Goal: Task Accomplishment & Management: Complete application form

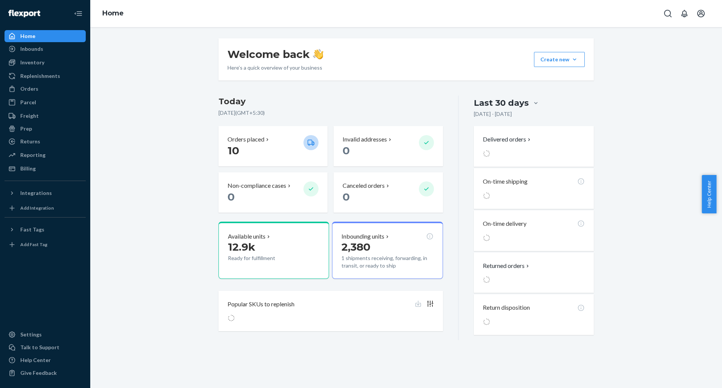
click at [159, 132] on div "Welcome back Here’s a quick overview of your business Create new Create new inb…" at bounding box center [406, 189] width 621 height 302
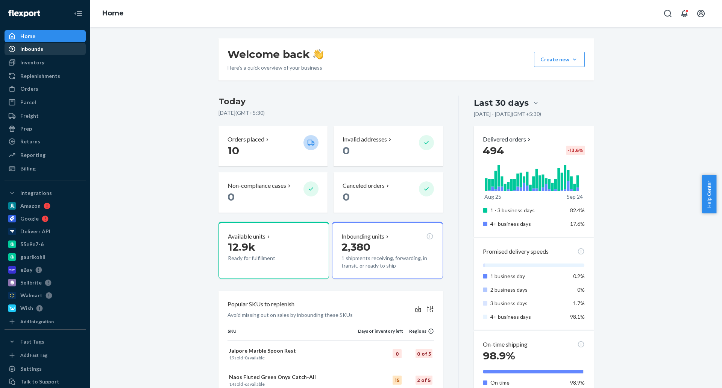
click at [47, 51] on div "Inbounds" at bounding box center [45, 49] width 80 height 11
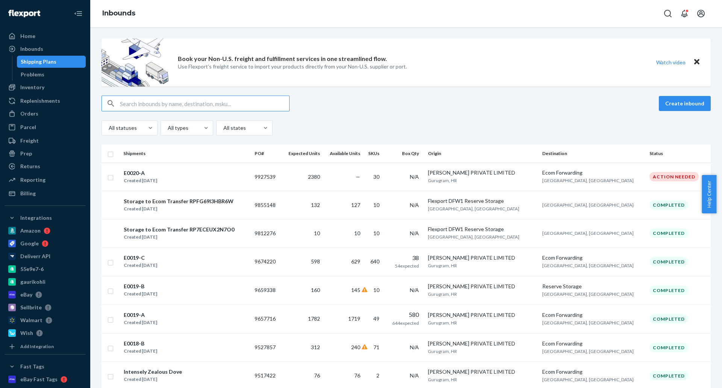
click at [444, 108] on div "Create inbound" at bounding box center [406, 104] width 609 height 16
click at [311, 177] on td "2380" at bounding box center [302, 177] width 41 height 28
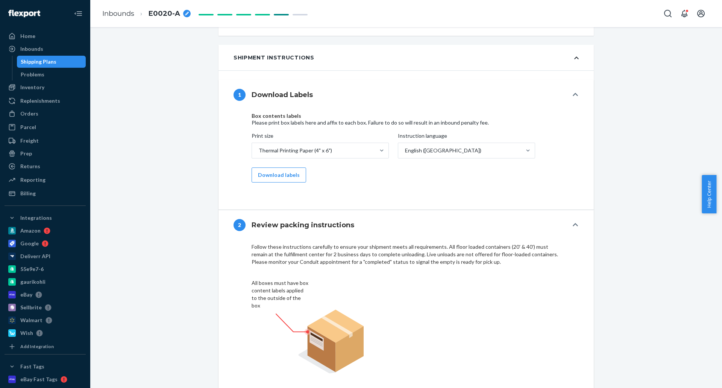
scroll to position [414, 0]
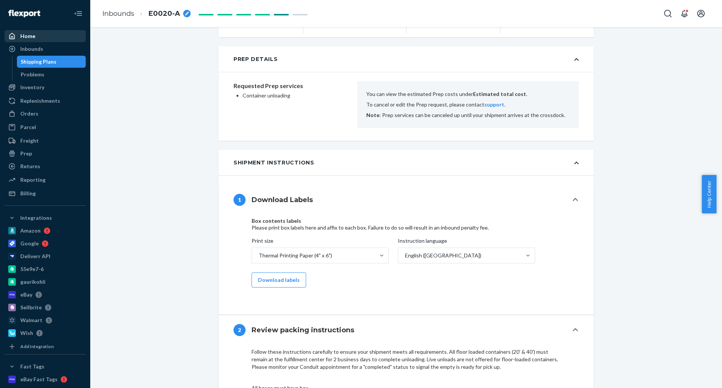
click at [45, 37] on div "Home" at bounding box center [45, 36] width 80 height 11
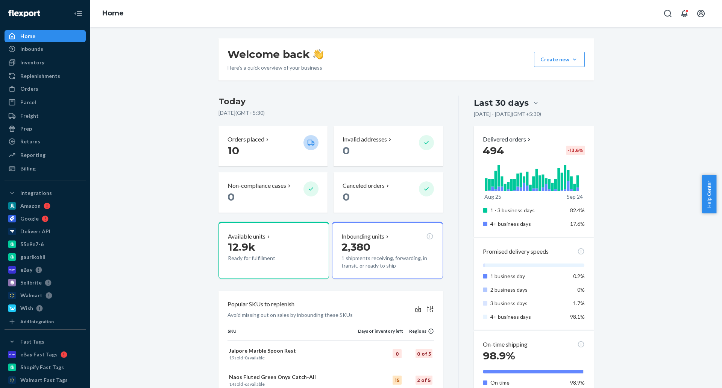
click at [186, 129] on div "Welcome back Here’s a quick overview of your business Create new Create new inb…" at bounding box center [406, 392] width 621 height 709
click at [30, 92] on div "Orders" at bounding box center [29, 89] width 18 height 8
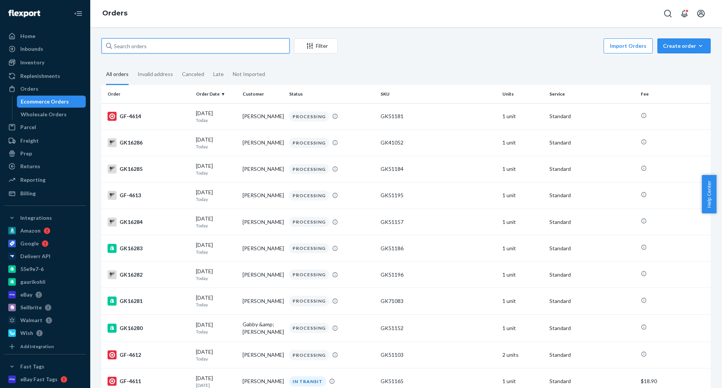
drag, startPoint x: 215, startPoint y: 43, endPoint x: 212, endPoint y: 48, distance: 5.9
click at [213, 45] on input "text" at bounding box center [196, 45] width 188 height 15
paste input "Laurie Eigen"
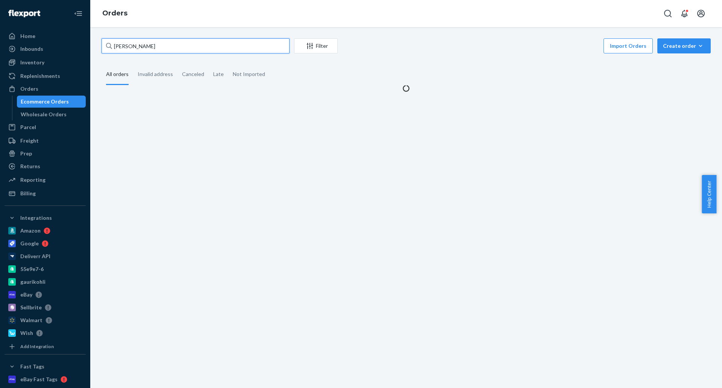
type input "Laurie Eigen"
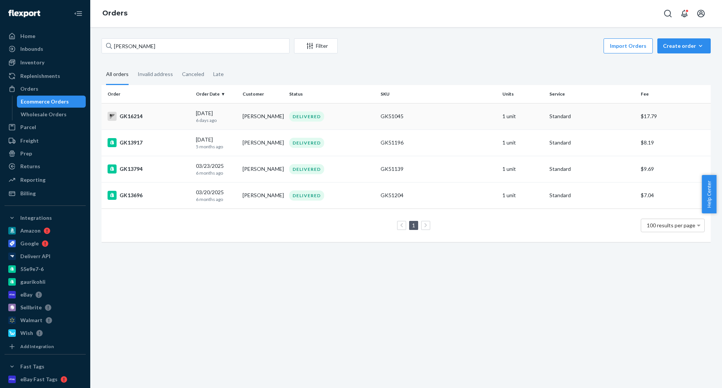
click at [207, 111] on div "09/18/2025 6 days ago" at bounding box center [216, 116] width 41 height 14
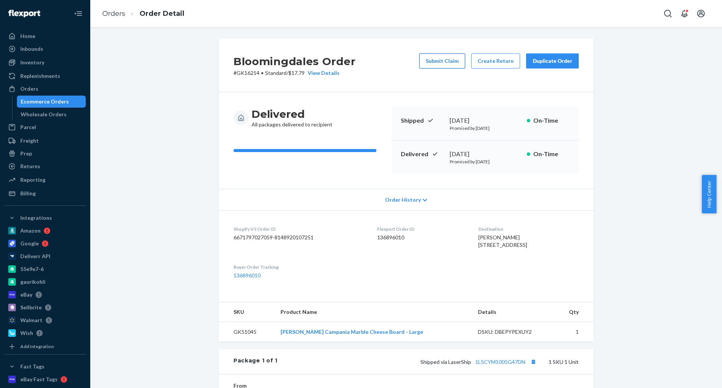
click at [451, 62] on button "Submit Claim" at bounding box center [442, 60] width 46 height 15
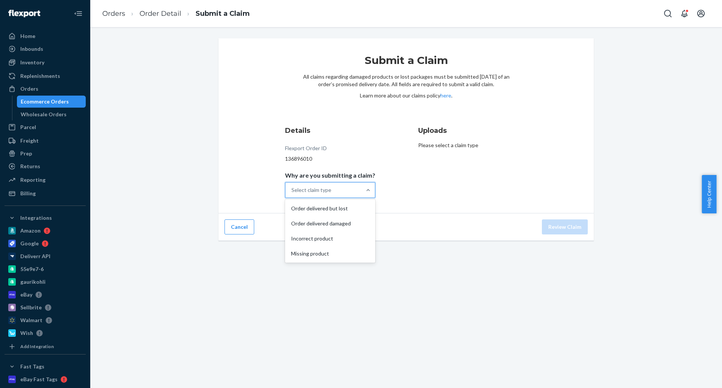
click at [313, 190] on div "Select claim type" at bounding box center [312, 190] width 40 height 8
click at [292, 190] on input "Why are you submitting a claim? option Order delivered but lost focused, 1 of 4…" at bounding box center [292, 190] width 1 height 8
drag, startPoint x: 321, startPoint y: 221, endPoint x: 557, endPoint y: 232, distance: 236.9
click at [325, 223] on div "Order delivered damaged" at bounding box center [330, 223] width 87 height 15
click at [292, 194] on input "Why are you submitting a claim? option Order delivered damaged focused, 2 of 4.…" at bounding box center [292, 190] width 1 height 8
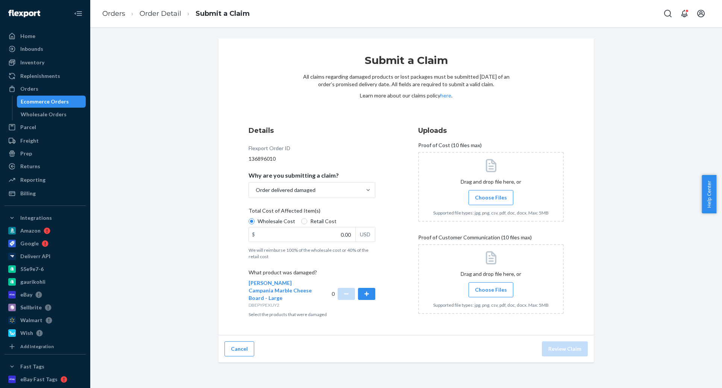
click at [328, 223] on span "Retail Cost" at bounding box center [323, 221] width 26 height 8
click at [307, 223] on input "Retail Cost" at bounding box center [304, 221] width 6 height 6
radio input "true"
radio input "false"
click at [316, 235] on input "0.00" at bounding box center [302, 234] width 106 height 14
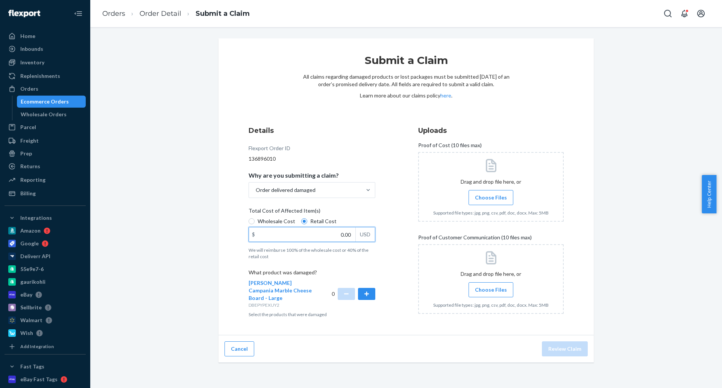
click at [316, 235] on input "0.00" at bounding box center [302, 234] width 106 height 14
type input "89.90"
click at [358, 298] on button "button" at bounding box center [366, 294] width 17 height 12
click at [485, 195] on span "Choose Files" at bounding box center [491, 198] width 32 height 8
click at [491, 195] on input "Choose Files" at bounding box center [491, 197] width 0 height 8
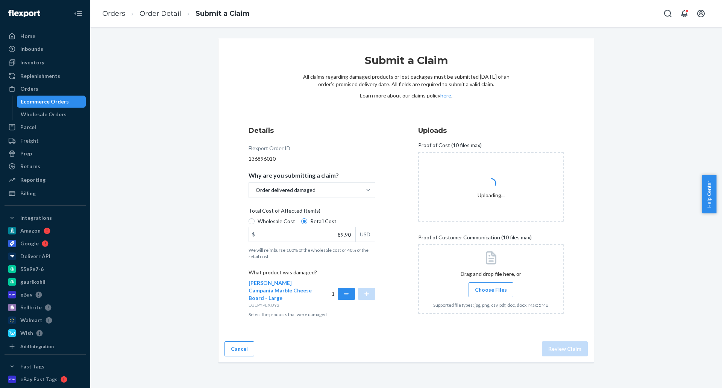
click at [492, 289] on span "Choose Files" at bounding box center [491, 290] width 32 height 8
click at [491, 289] on input "Choose Files" at bounding box center [491, 290] width 0 height 8
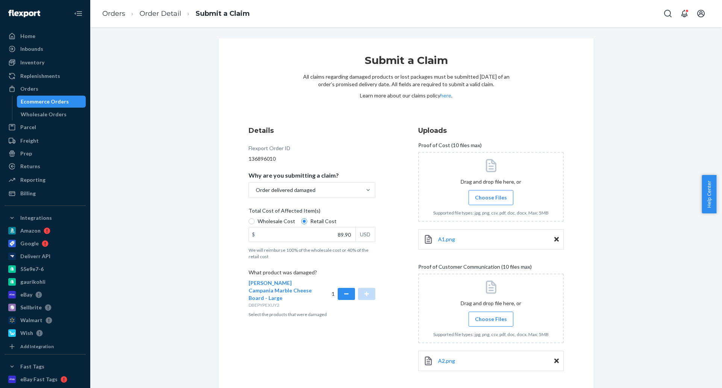
click at [475, 319] on span "Choose Files" at bounding box center [491, 319] width 32 height 8
click at [491, 319] on input "Choose Files" at bounding box center [491, 319] width 0 height 8
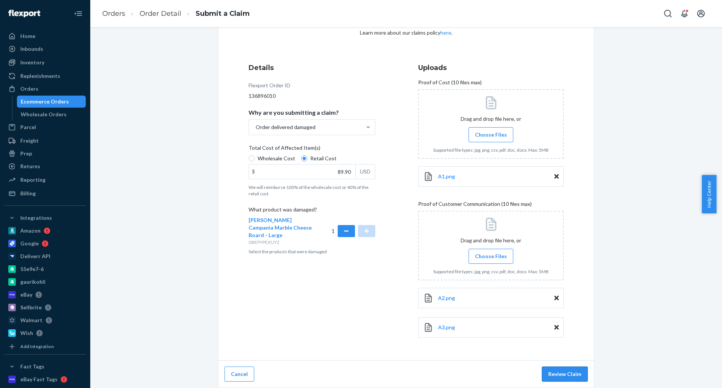
click at [574, 372] on button "Review Claim" at bounding box center [565, 373] width 46 height 15
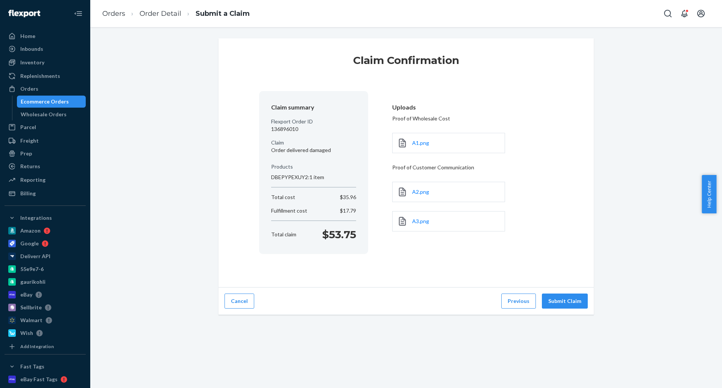
scroll to position [0, 0]
click at [567, 301] on button "Submit Claim" at bounding box center [565, 300] width 46 height 15
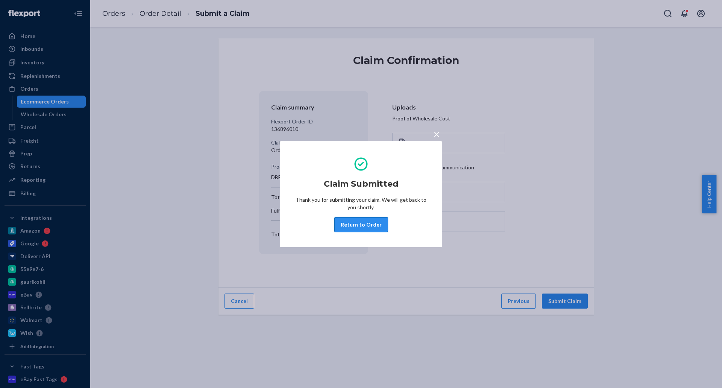
click at [353, 223] on button "Return to Order" at bounding box center [361, 224] width 54 height 15
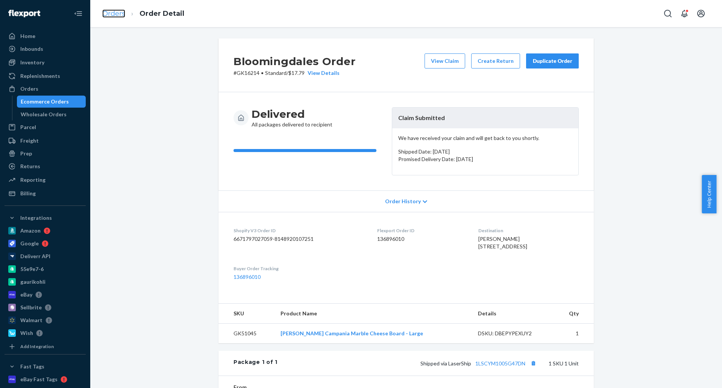
click at [120, 14] on link "Orders" at bounding box center [113, 13] width 23 height 8
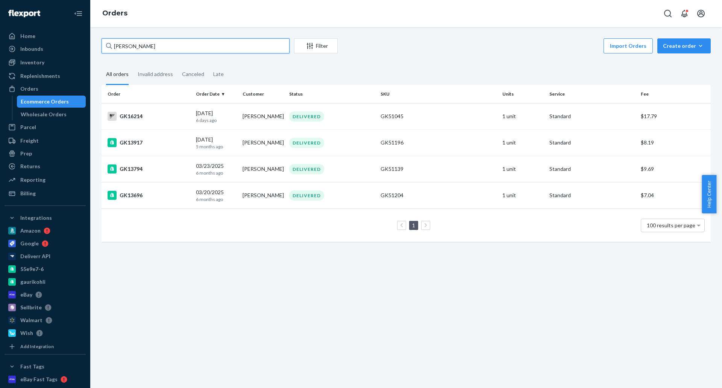
drag, startPoint x: 158, startPoint y: 46, endPoint x: 85, endPoint y: 52, distance: 72.8
click at [84, 51] on div "Home Inbounds Shipping Plans Problems Inventory Products Replenishments Orders …" at bounding box center [361, 194] width 722 height 388
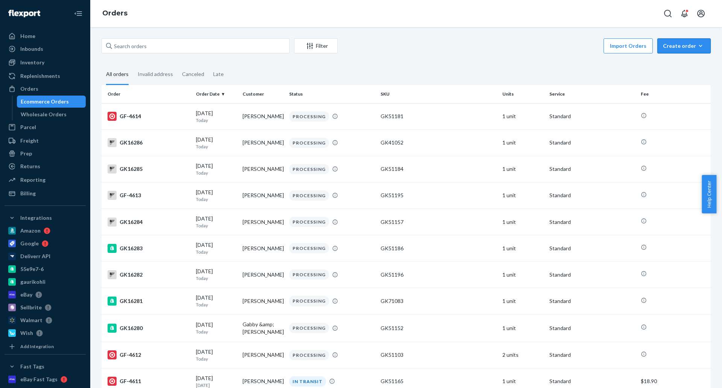
click at [677, 46] on div "Create order" at bounding box center [684, 46] width 42 height 8
click at [676, 63] on span "Ecommerce order" at bounding box center [688, 63] width 47 height 5
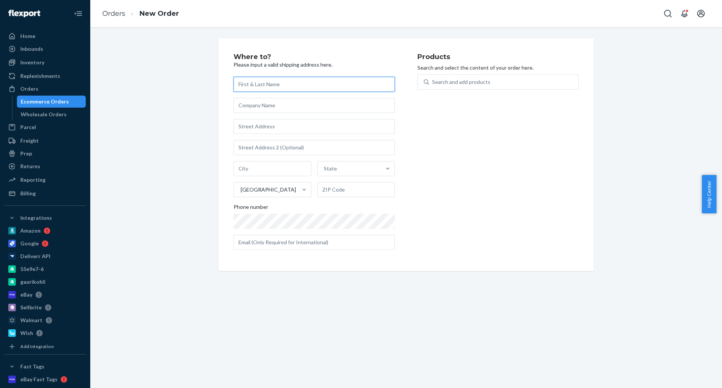
drag, startPoint x: 251, startPoint y: 83, endPoint x: 281, endPoint y: 92, distance: 32.0
click at [251, 83] on input "text" at bounding box center [314, 84] width 161 height 15
paste input "Mariana Camorlinga"
type input "Mariana Camorlinga"
type input "Mathis Home"
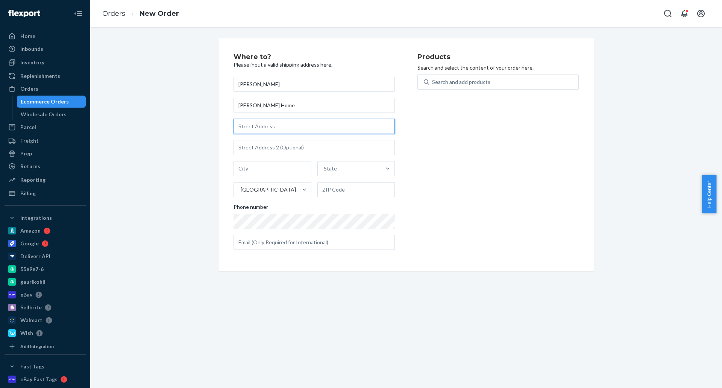
click at [283, 124] on input "text" at bounding box center [314, 126] width 161 height 15
paste input "280 Quadrum Dr., Oklahoma City, OK 73108"
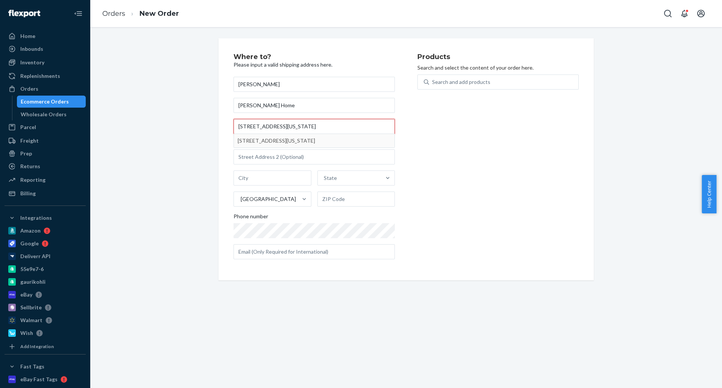
type input "280 Quadrum Dr., Oklahoma City, OK 73108"
type input "Oklahoma City"
type input "73108"
type input "280 Quadrum Dr"
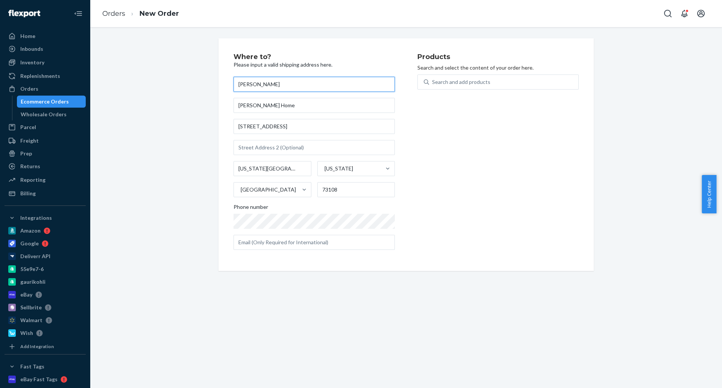
drag, startPoint x: 305, startPoint y: 80, endPoint x: 179, endPoint y: 85, distance: 126.9
click at [179, 85] on div "Where to? Please input a valid shipping address here. Mariana Camorlinga Mathis…" at bounding box center [406, 154] width 621 height 232
paste input "Nicole Cardenas"
type input "Nicole Cardenas"
click at [183, 135] on div "Where to? Please input a valid shipping address here. Nicole Cardenas Mathis Ho…" at bounding box center [406, 154] width 621 height 232
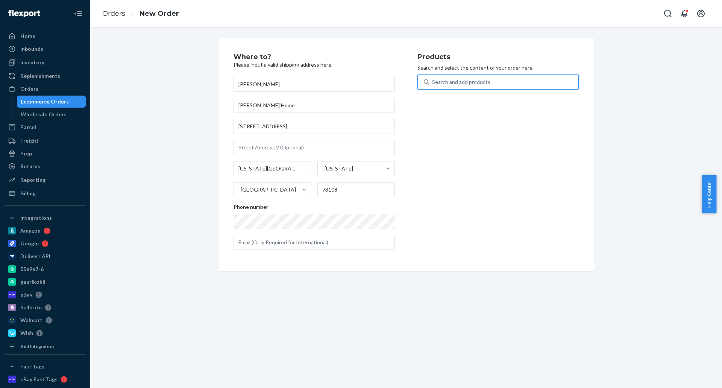
click at [501, 82] on div "Search and add products" at bounding box center [503, 82] width 149 height 14
click at [433, 82] on input "0 results available. Use Up and Down to choose options, press Enter to select t…" at bounding box center [432, 82] width 1 height 8
type input "cuba"
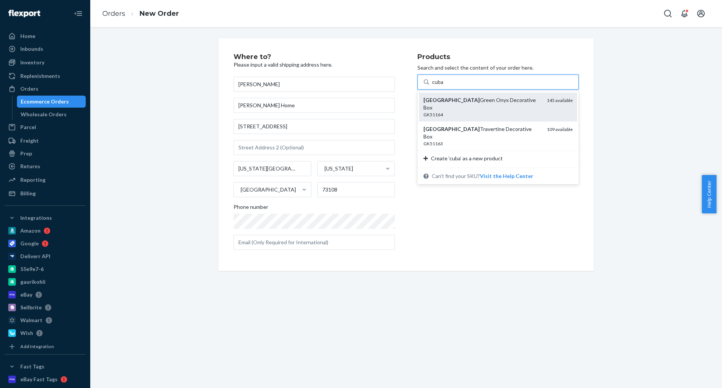
click at [479, 100] on div "Cuba Green Onyx Decorative Box" at bounding box center [482, 103] width 117 height 15
click at [444, 86] on input "cuba" at bounding box center [438, 82] width 12 height 8
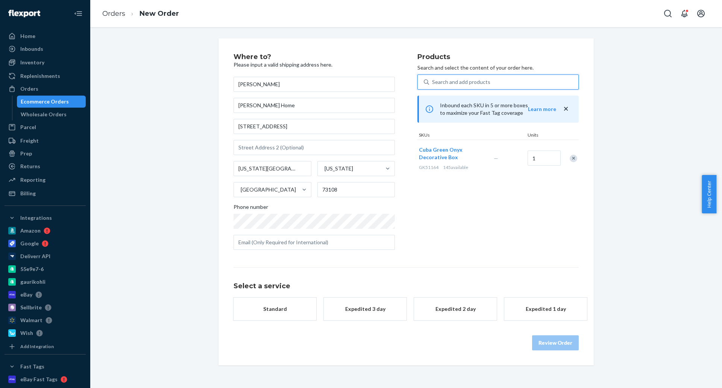
click at [465, 78] on div "Search and add products" at bounding box center [461, 82] width 58 height 8
click at [433, 78] on input "0 results available. Select is focused ,type to refine list, press Down to open…" at bounding box center [432, 82] width 1 height 8
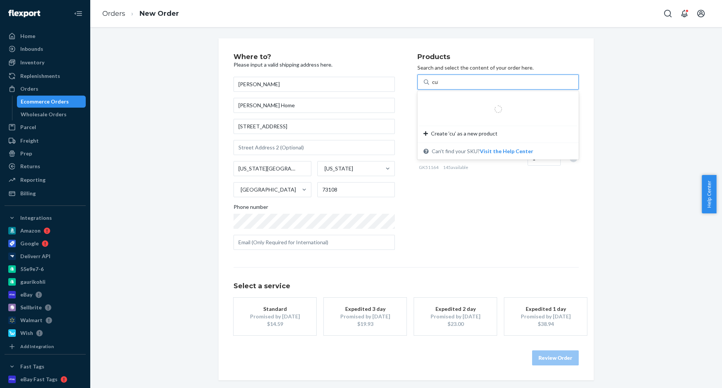
type input "cuba"
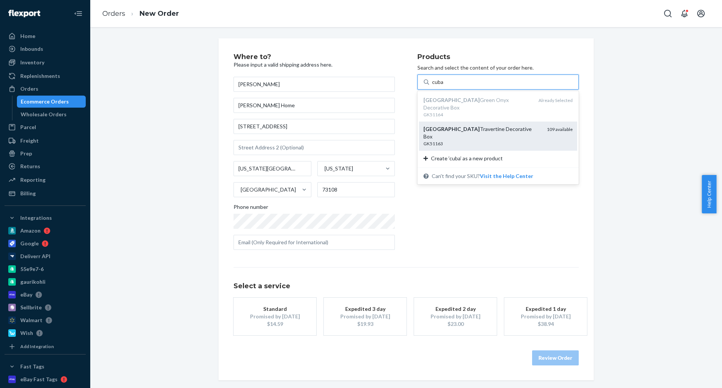
click at [462, 140] on div "GK51163" at bounding box center [482, 143] width 117 height 6
click at [444, 86] on input "cuba" at bounding box center [438, 82] width 12 height 8
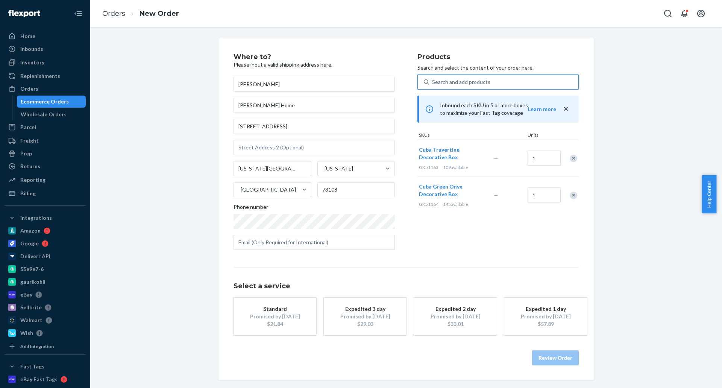
click at [498, 81] on div "Search and add products" at bounding box center [503, 82] width 149 height 14
click at [433, 81] on input "0 results available. Use Up and Down to choose options, press Enter to select t…" at bounding box center [432, 82] width 1 height 8
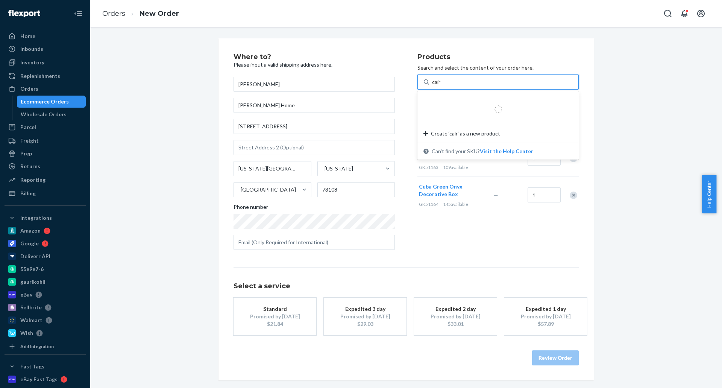
type input "cairo"
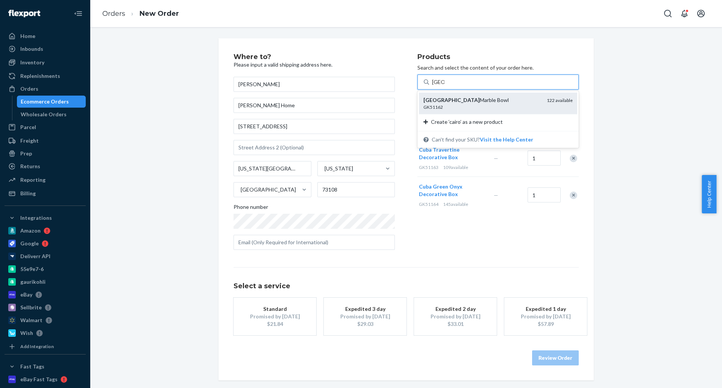
click at [481, 100] on div "Cairo Marble Bowl" at bounding box center [482, 100] width 117 height 8
click at [445, 86] on input "cairo" at bounding box center [438, 82] width 12 height 8
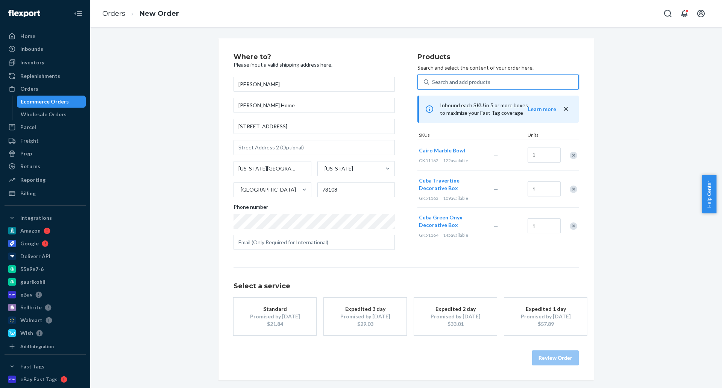
click at [636, 219] on div "Where to? Please input a valid shipping address here. Nicole Cardenas Mathis Ho…" at bounding box center [406, 209] width 621 height 342
click at [268, 315] on div "Promised by Oct 3, 2025" at bounding box center [275, 317] width 60 height 8
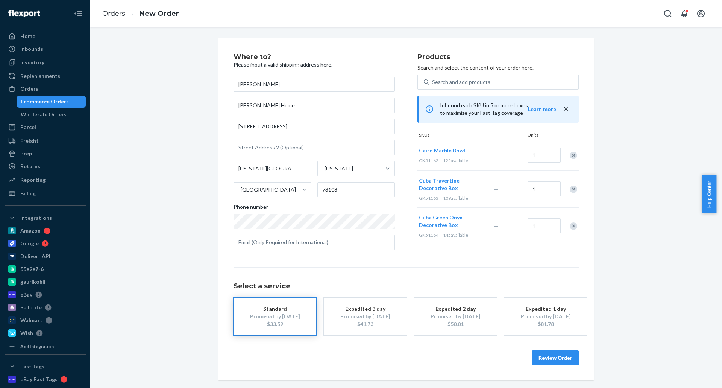
click at [563, 354] on button "Review Order" at bounding box center [555, 357] width 47 height 15
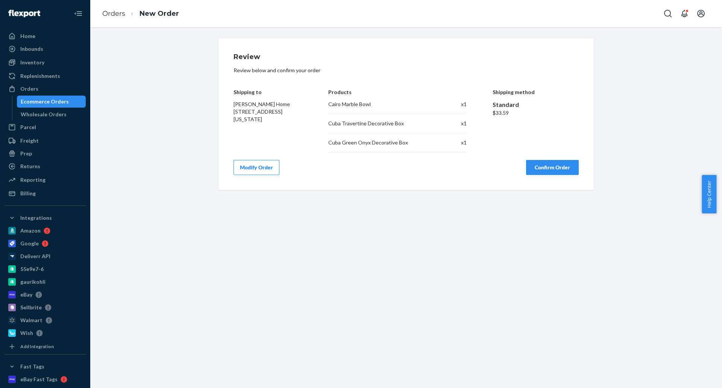
click at [554, 167] on button "Confirm Order" at bounding box center [552, 167] width 53 height 15
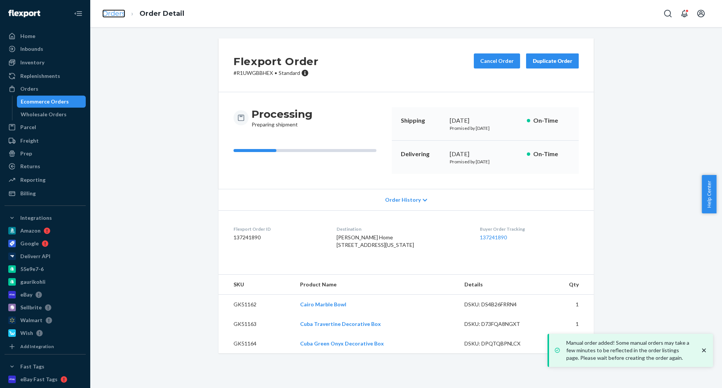
click at [111, 14] on link "Orders" at bounding box center [113, 13] width 23 height 8
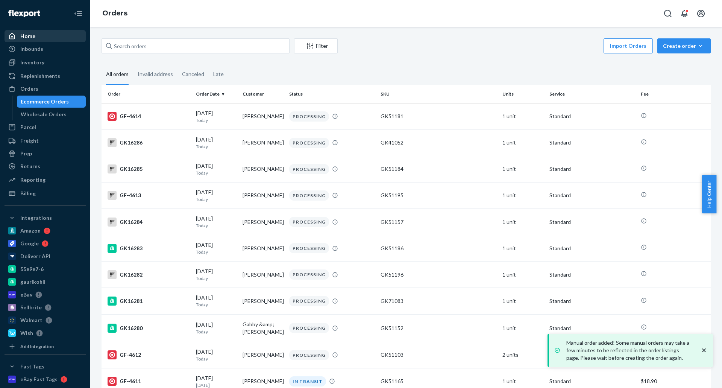
click at [37, 33] on div "Home" at bounding box center [45, 36] width 80 height 11
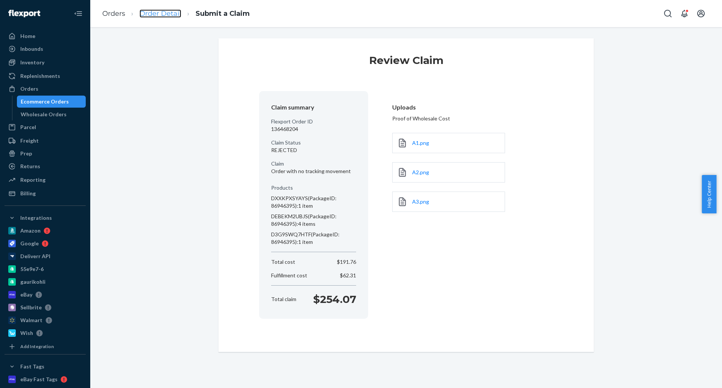
click at [165, 14] on link "Order Detail" at bounding box center [161, 13] width 42 height 8
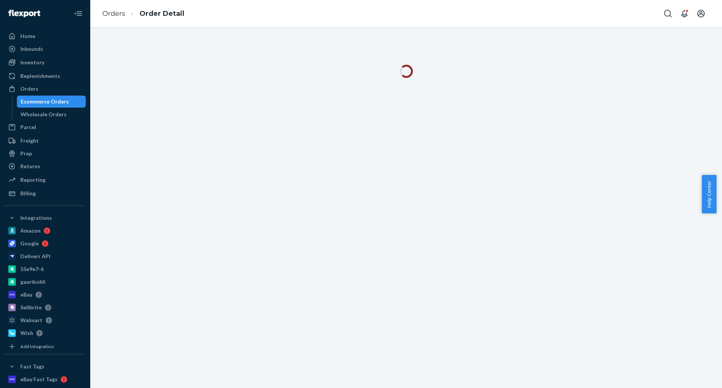
scroll to position [97, 0]
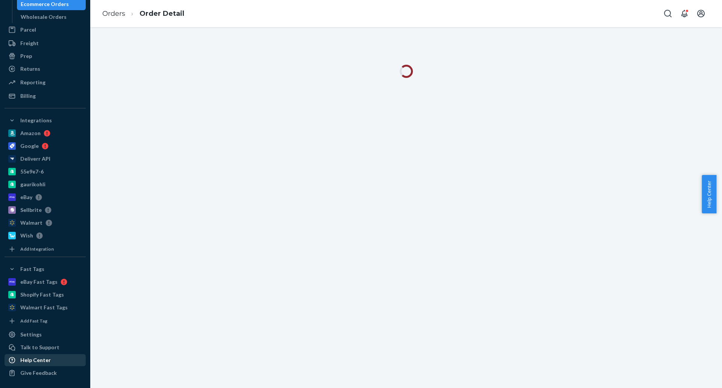
drag, startPoint x: 48, startPoint y: 364, endPoint x: 51, endPoint y: 360, distance: 4.8
click at [48, 364] on div "Help Center" at bounding box center [45, 360] width 80 height 11
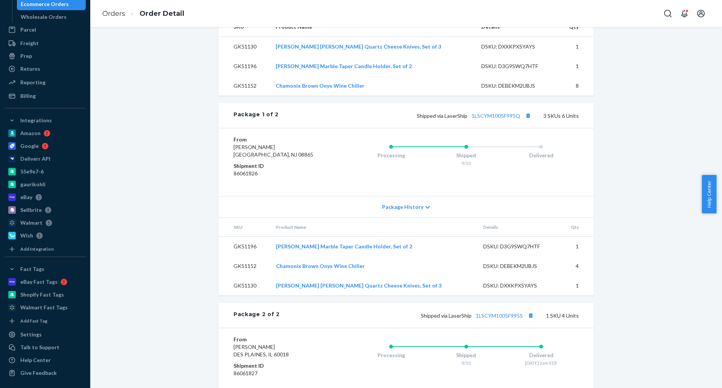
scroll to position [275, 0]
